Goal: Transaction & Acquisition: Purchase product/service

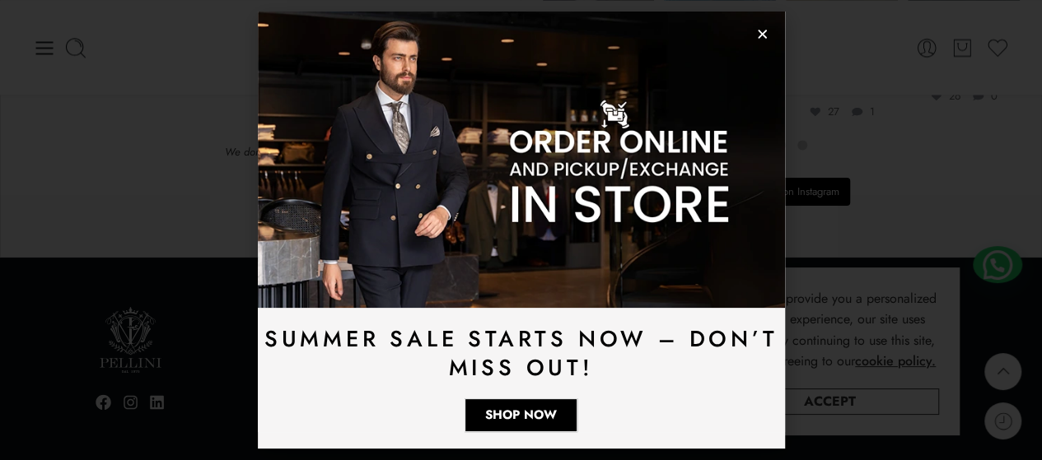
scroll to position [4487, 0]
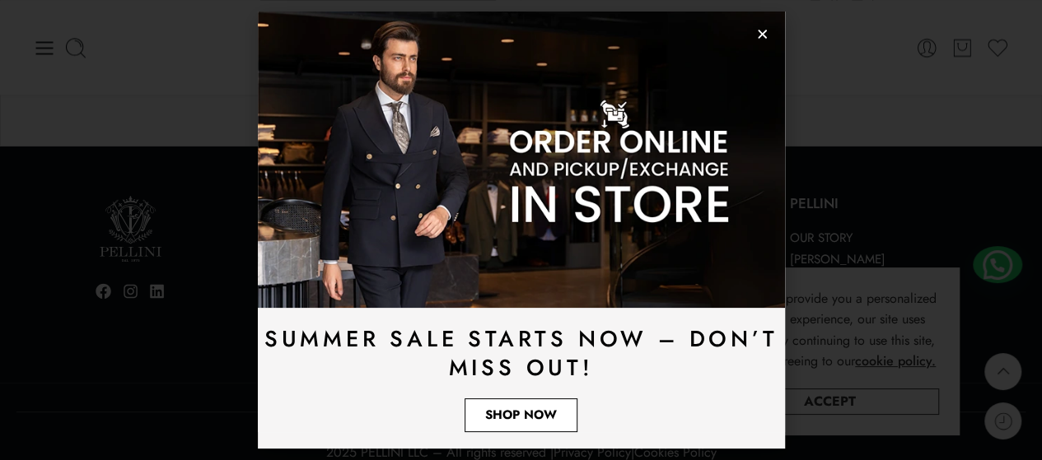
click at [480, 413] on link "Shop Now" at bounding box center [520, 416] width 113 height 34
click at [759, 35] on icon "Close" at bounding box center [762, 34] width 12 height 12
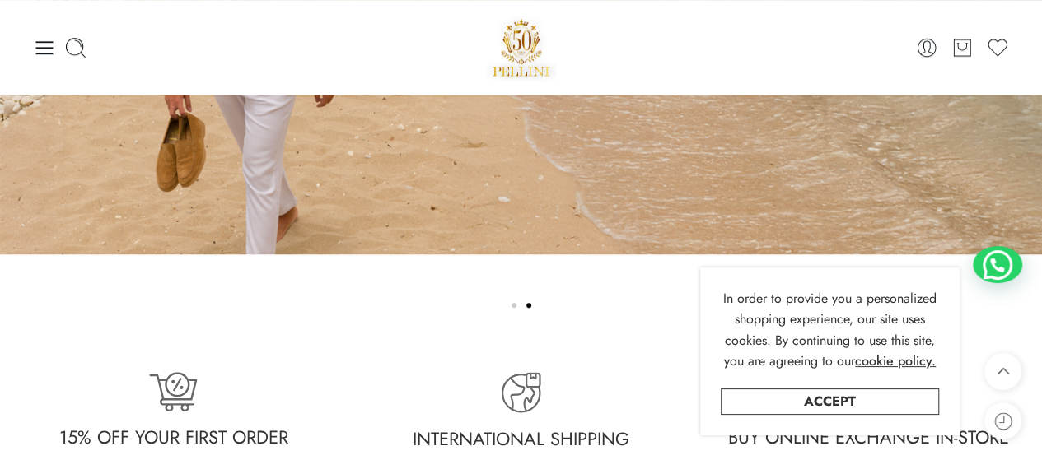
scroll to position [3583, 0]
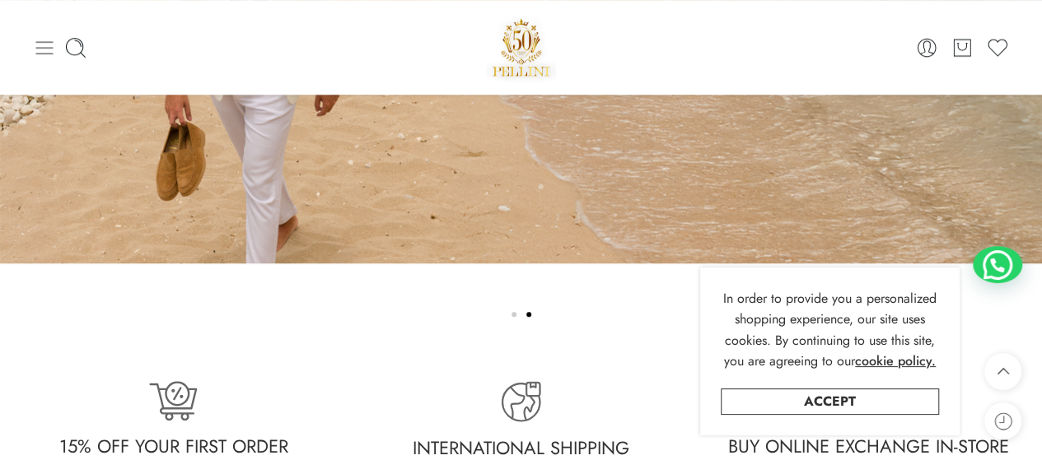
click at [44, 45] on icon at bounding box center [44, 47] width 23 height 23
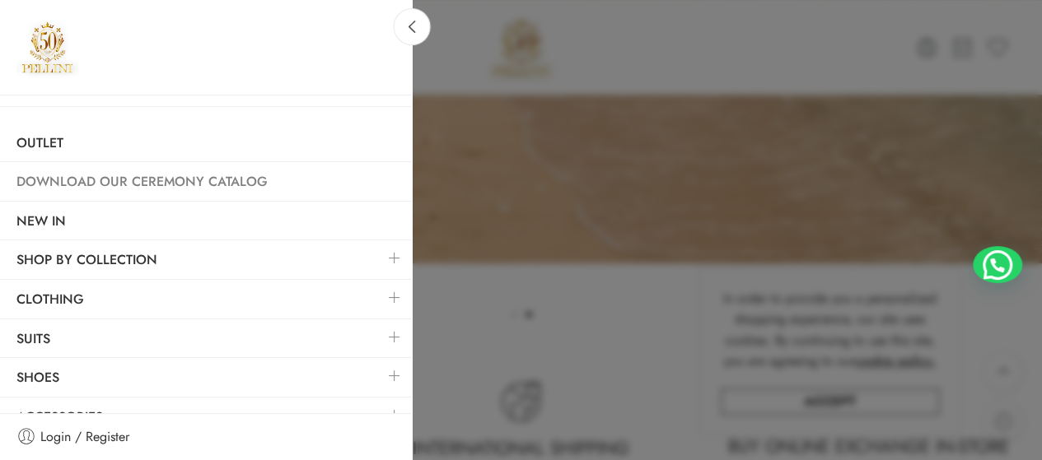
scroll to position [64, 0]
click at [41, 336] on link "Suits" at bounding box center [206, 338] width 412 height 38
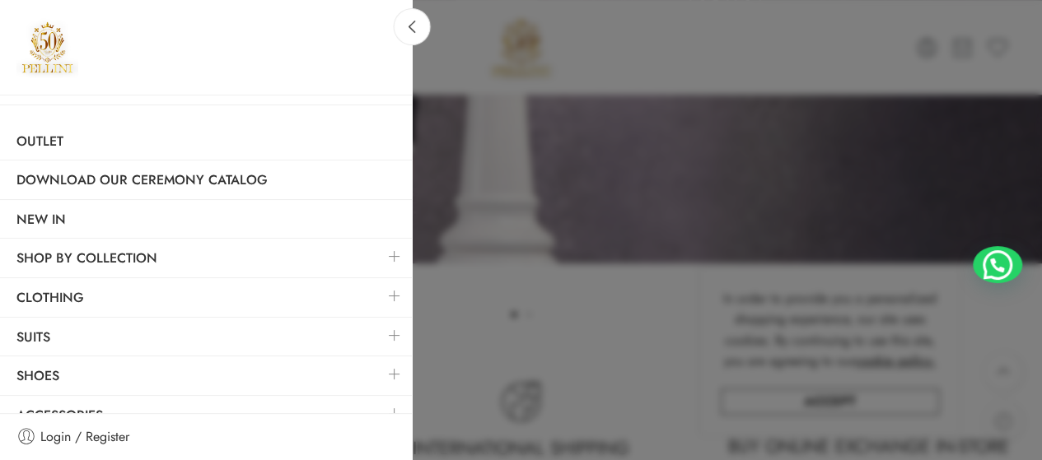
click at [385, 324] on link at bounding box center [394, 335] width 35 height 35
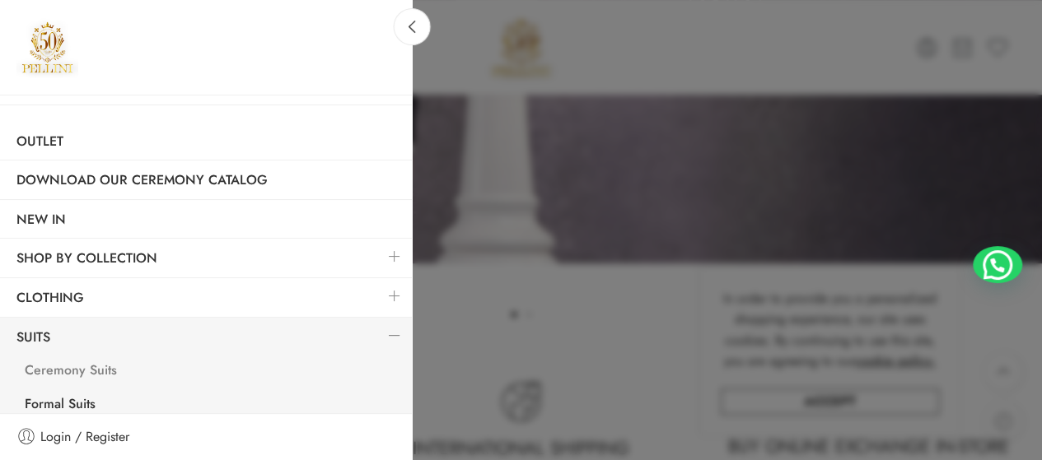
click at [109, 361] on link "Ceremony Suits" at bounding box center [209, 373] width 403 height 34
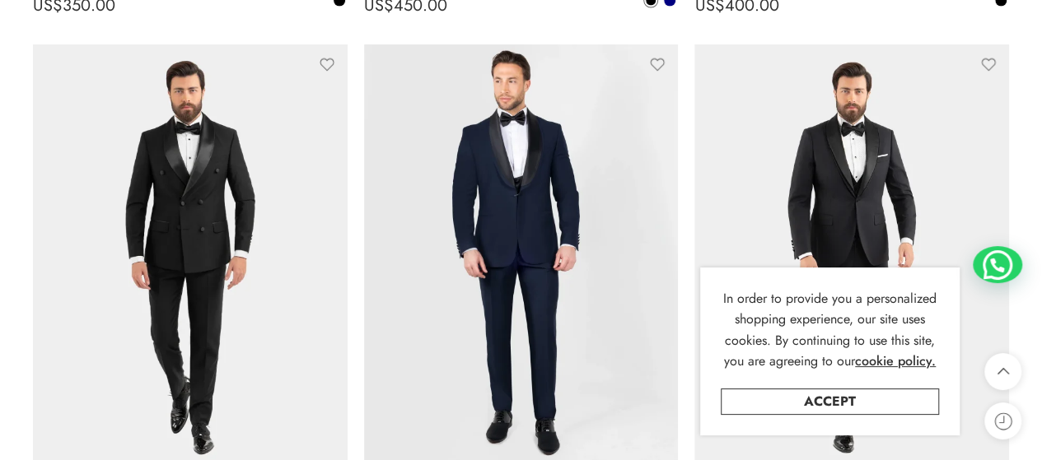
scroll to position [1804, 0]
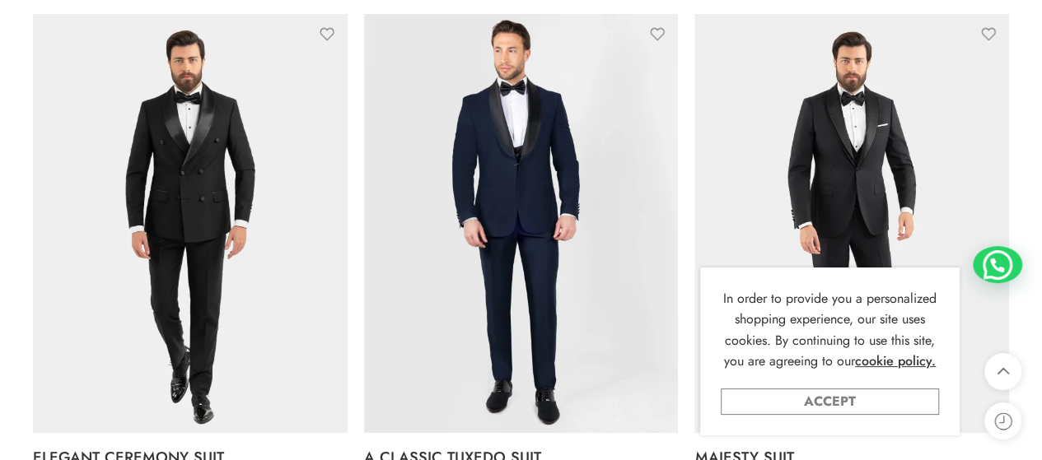
click at [820, 402] on link "Accept" at bounding box center [829, 402] width 218 height 26
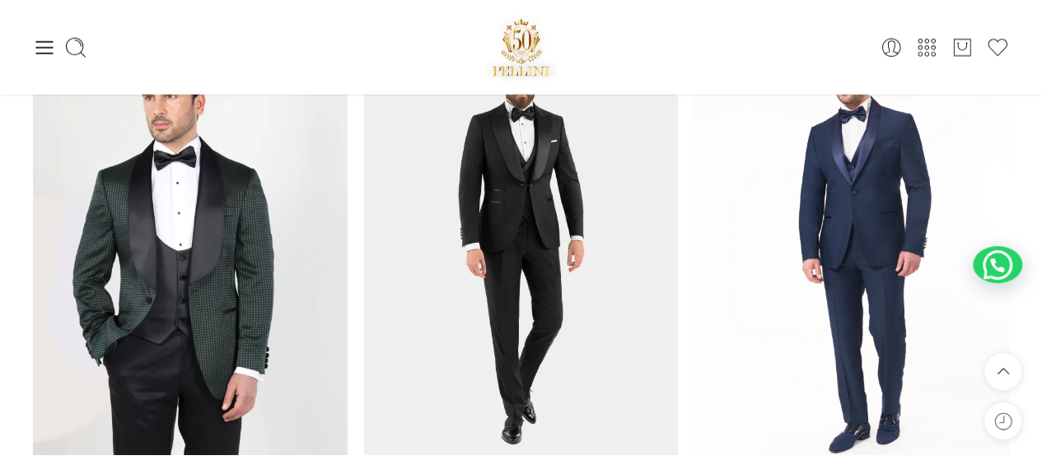
scroll to position [2269, 0]
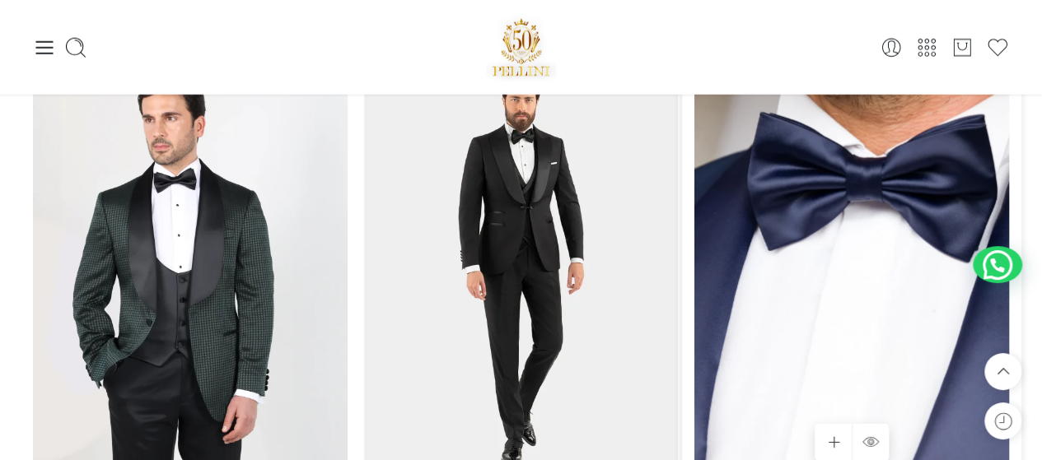
click at [751, 282] on img at bounding box center [851, 267] width 315 height 419
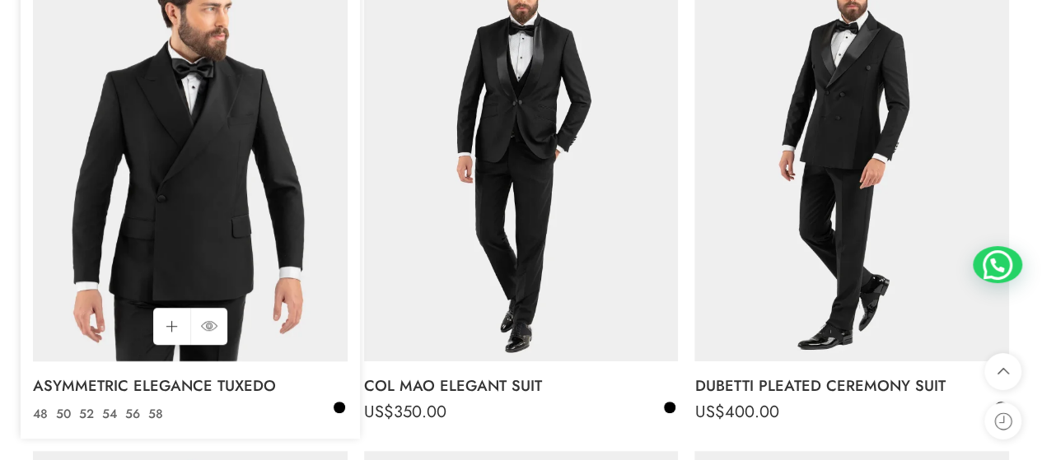
scroll to position [351, 0]
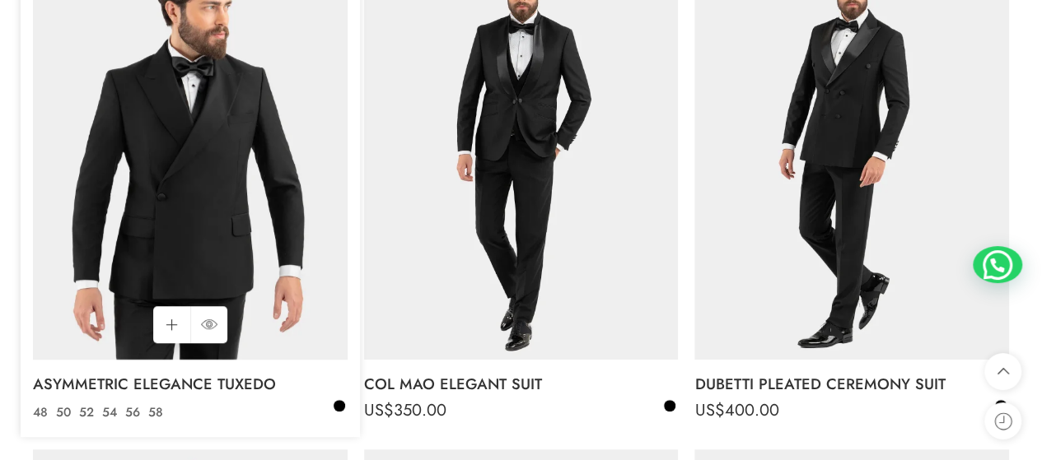
click at [130, 256] on img at bounding box center [190, 150] width 315 height 419
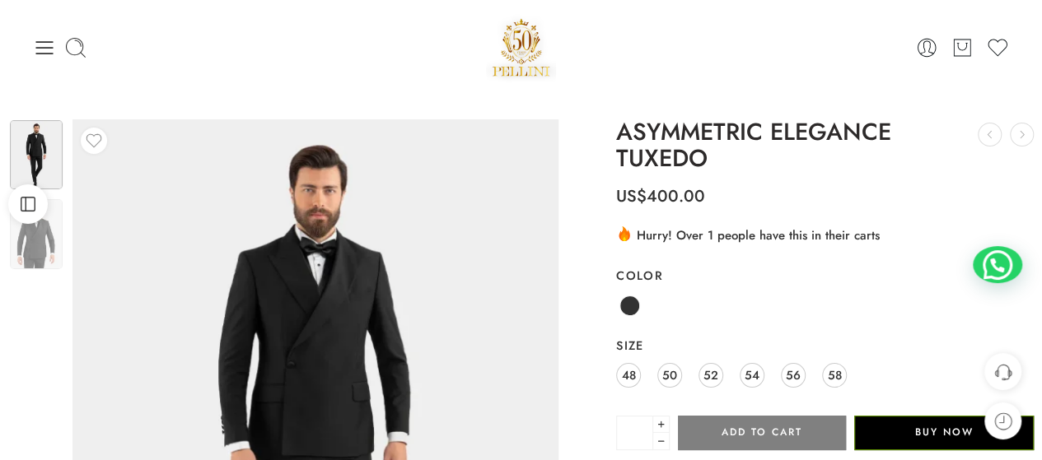
click at [44, 33] on div "0 Cart 0 Wishlist" at bounding box center [521, 47] width 976 height 70
click at [44, 53] on icon at bounding box center [44, 47] width 17 height 13
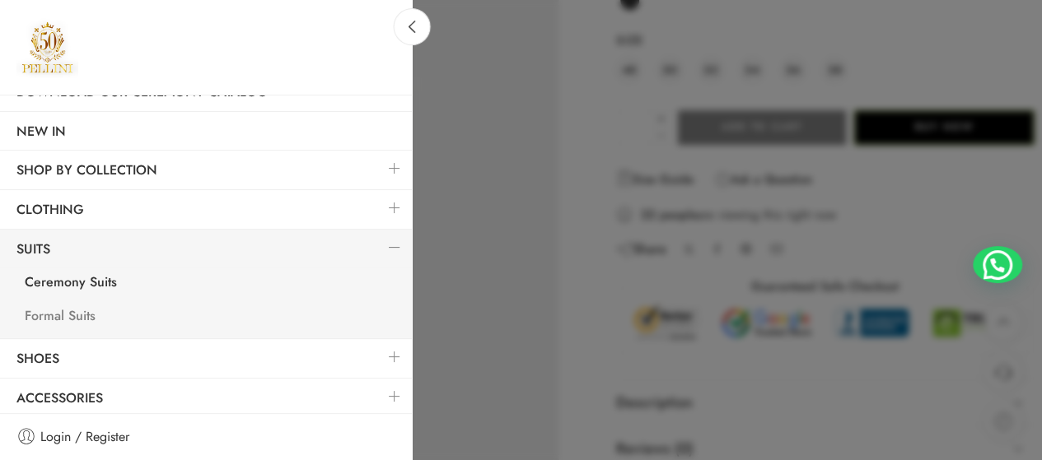
scroll to position [313, 0]
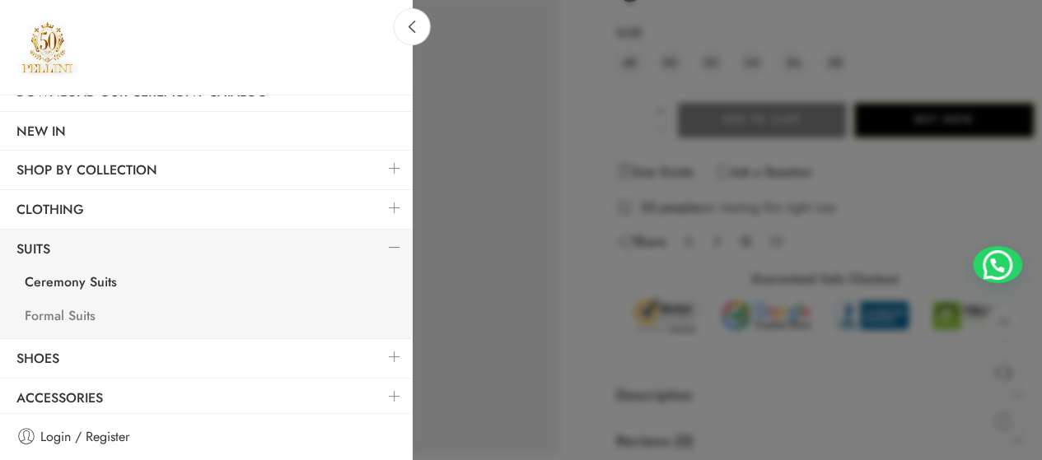
click at [92, 309] on link "Formal Suits" at bounding box center [209, 318] width 403 height 34
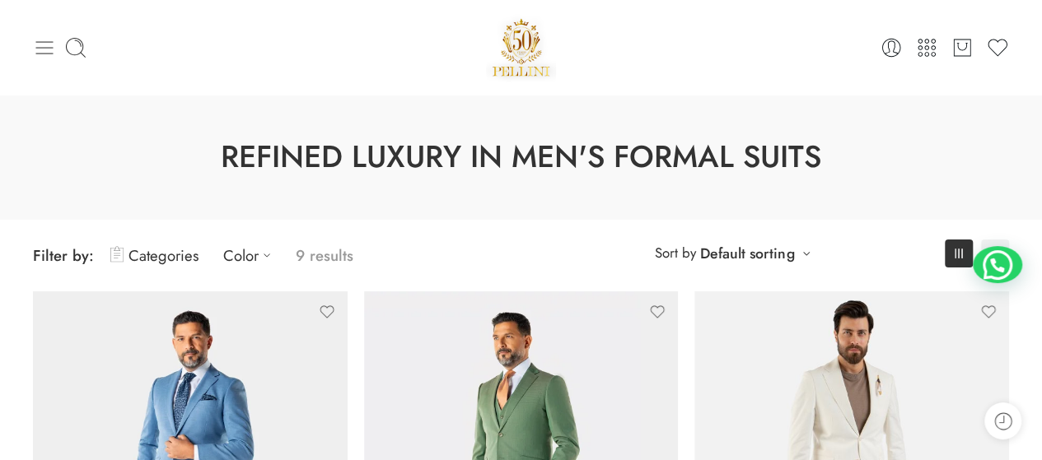
click at [46, 50] on icon at bounding box center [44, 47] width 23 height 23
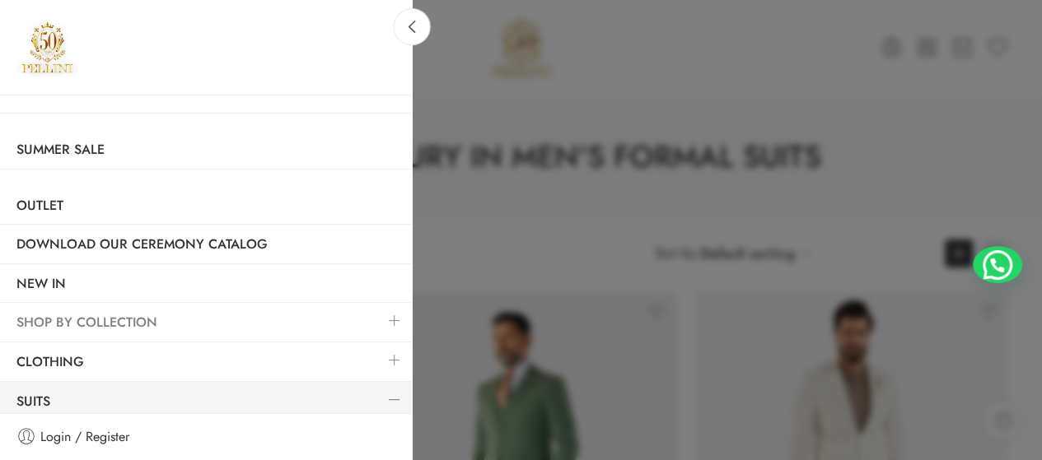
click at [199, 310] on link "SHOP BY COLLECTION" at bounding box center [206, 323] width 412 height 38
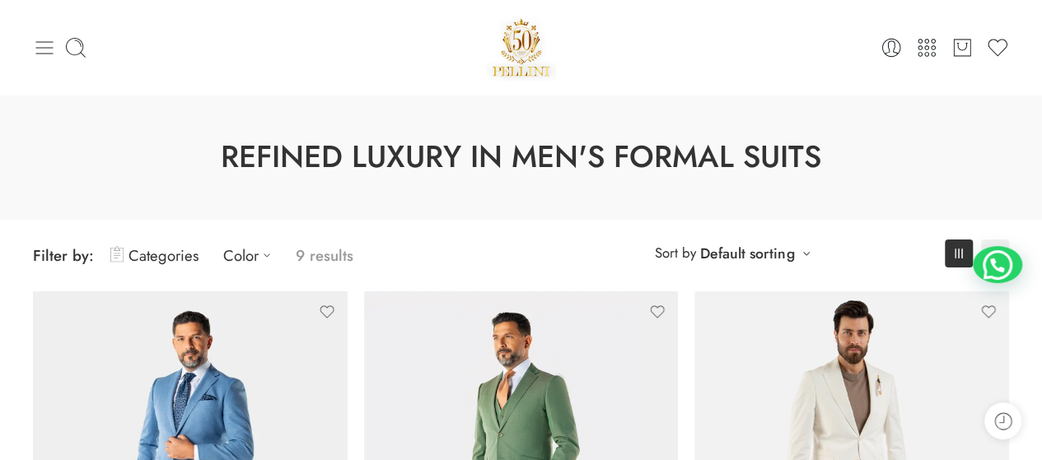
click at [44, 51] on icon at bounding box center [44, 47] width 23 height 23
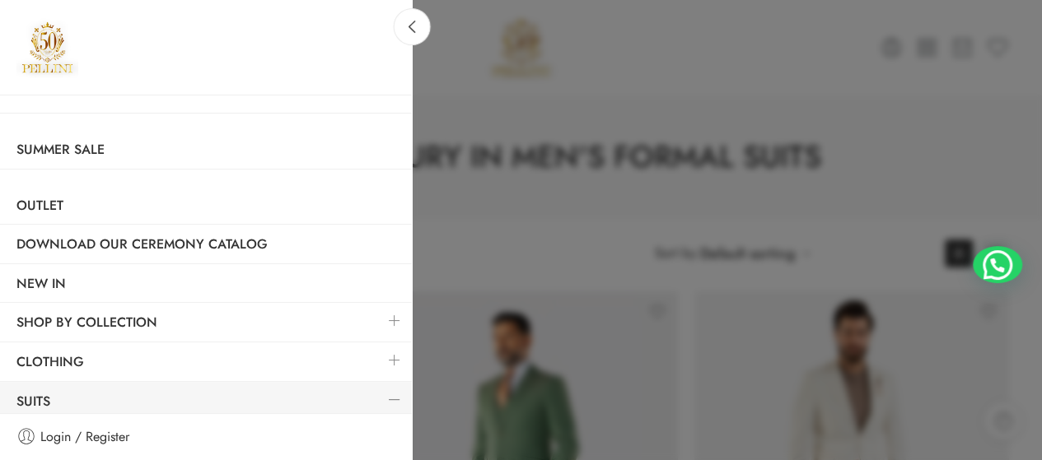
click at [384, 319] on link at bounding box center [394, 320] width 35 height 35
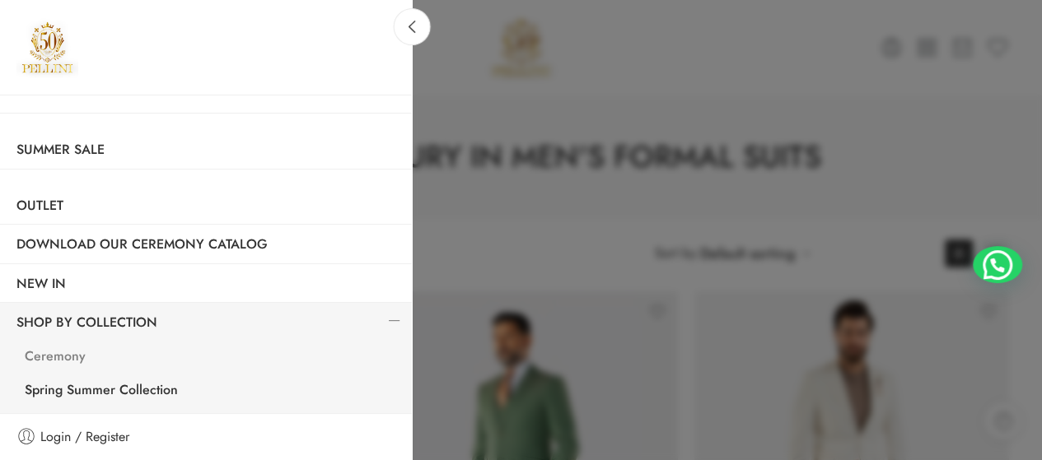
click at [72, 353] on link "Ceremony" at bounding box center [209, 359] width 403 height 34
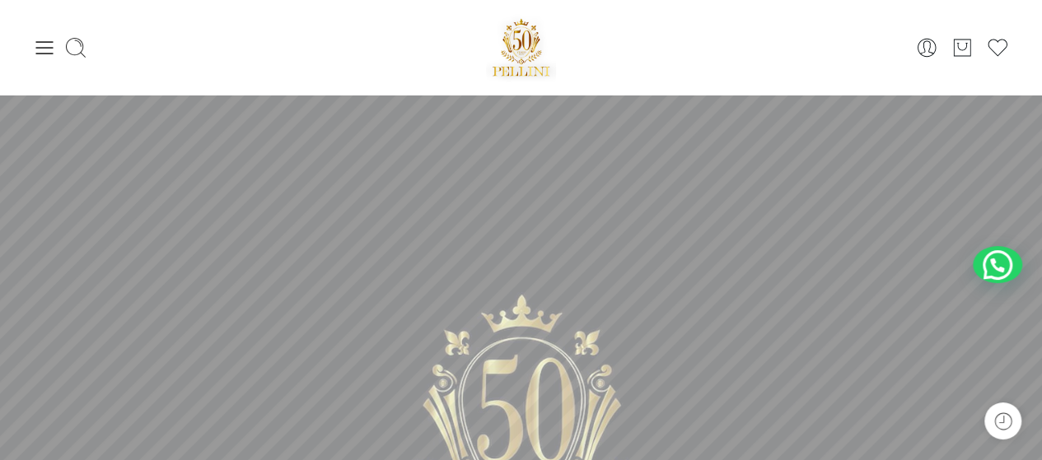
scroll to position [723, 0]
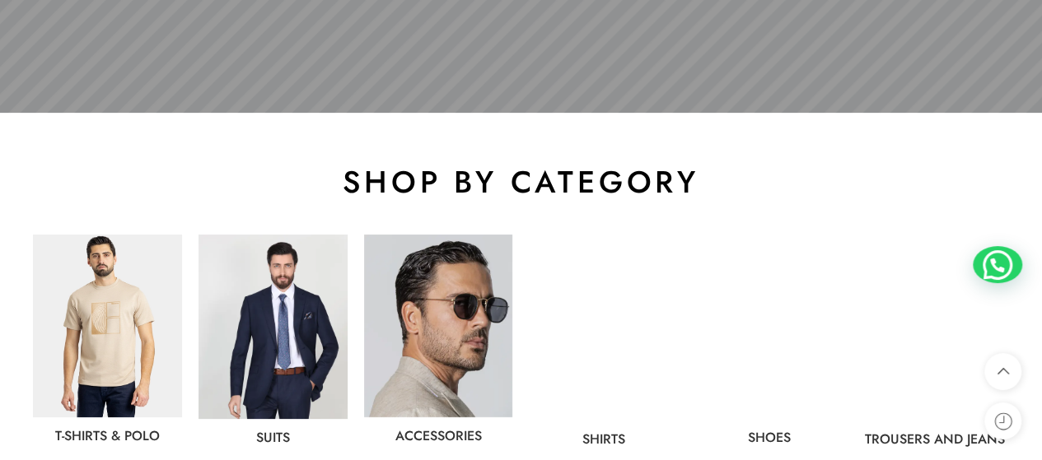
drag, startPoint x: 510, startPoint y: 142, endPoint x: 661, endPoint y: -96, distance: 282.1
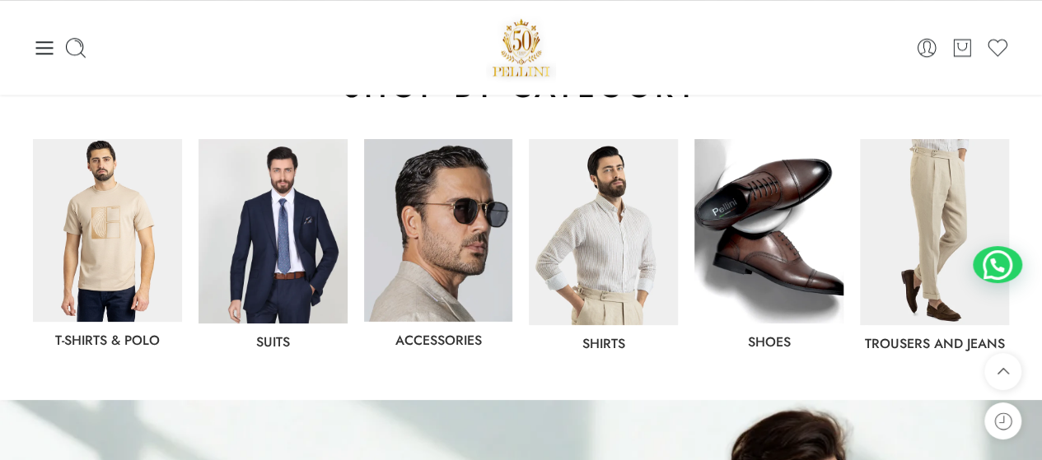
scroll to position [817, 0]
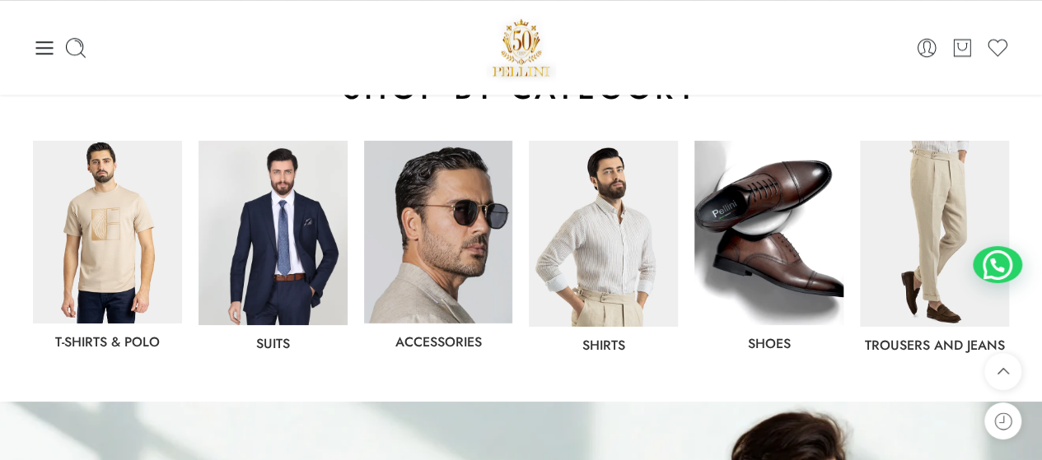
click at [195, 219] on div "Suits" at bounding box center [272, 247] width 165 height 228
click at [237, 219] on img at bounding box center [272, 233] width 149 height 184
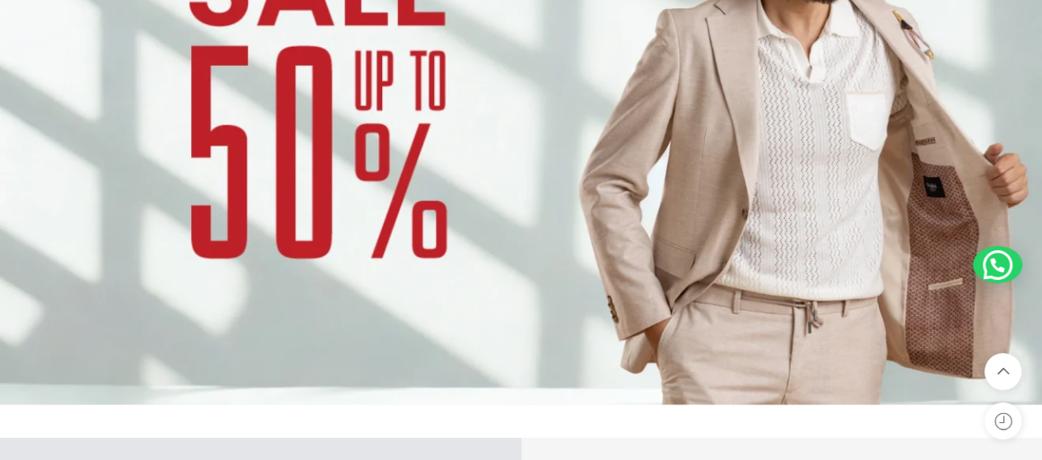
scroll to position [1530, 0]
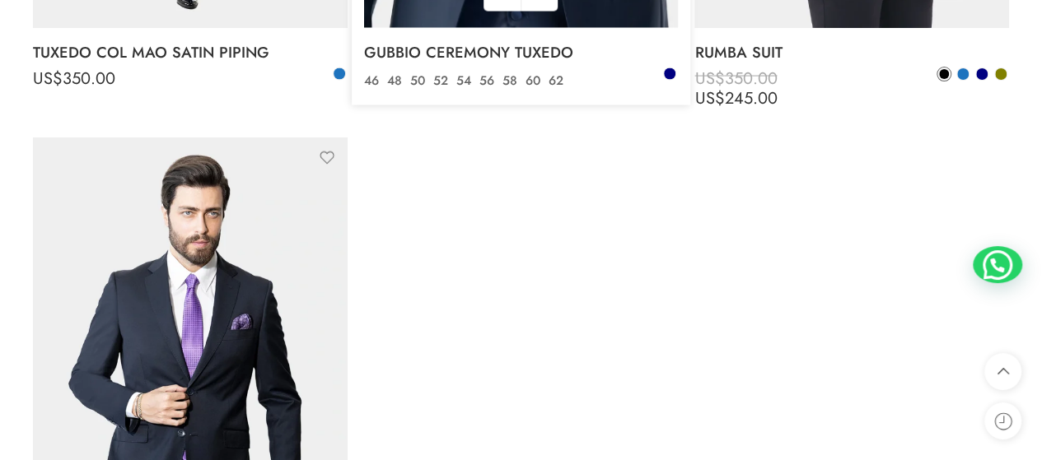
scroll to position [4837, 0]
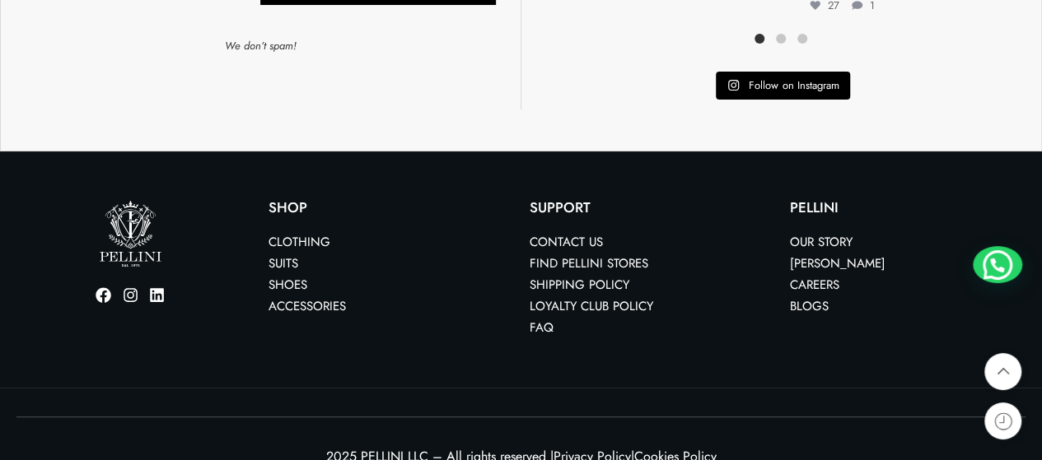
scroll to position [6371, 0]
